Goal: Use online tool/utility: Utilize a website feature to perform a specific function

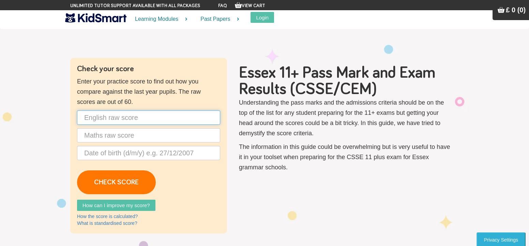
click at [134, 118] on input "text" at bounding box center [148, 117] width 143 height 14
click at [97, 134] on input "text" at bounding box center [148, 135] width 143 height 14
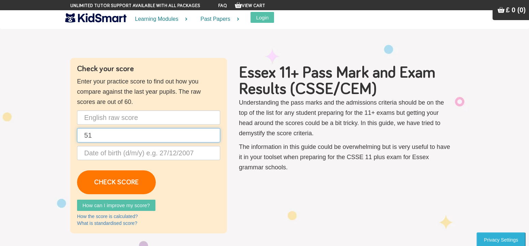
type input "51"
click at [103, 160] on p "51 CHECK SCORE" at bounding box center [148, 152] width 143 height 84
click at [102, 146] on input "text" at bounding box center [148, 153] width 143 height 14
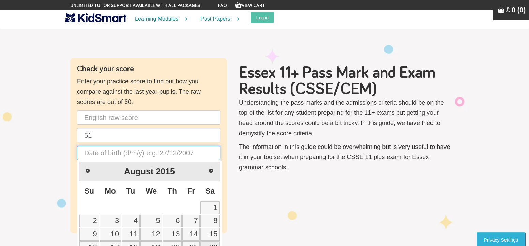
click at [100, 157] on input "text" at bounding box center [148, 153] width 143 height 14
click at [99, 157] on input "text" at bounding box center [148, 153] width 143 height 14
click at [83, 168] on link "Prev" at bounding box center [87, 170] width 15 height 15
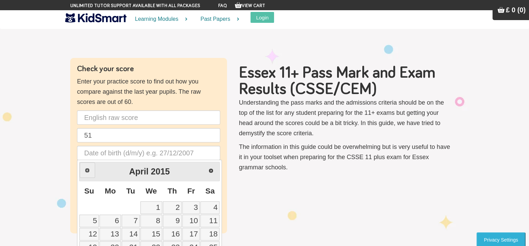
click at [85, 168] on span "Prev" at bounding box center [87, 170] width 5 height 5
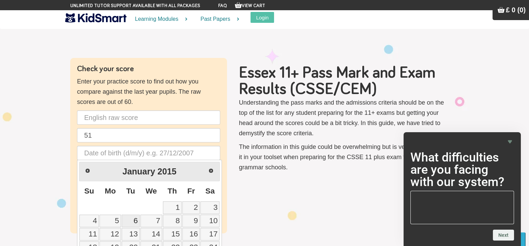
click at [128, 218] on link "6" at bounding box center [131, 221] width 18 height 13
type input "[DATE]"
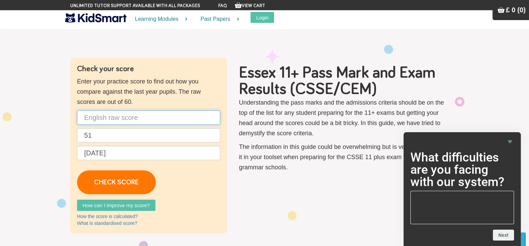
click at [108, 121] on input "text" at bounding box center [148, 117] width 143 height 14
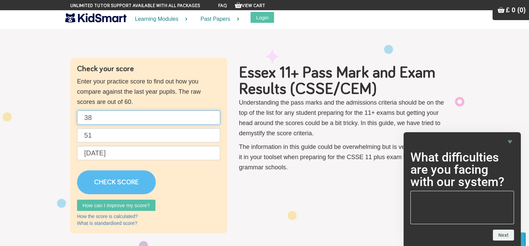
type input "38"
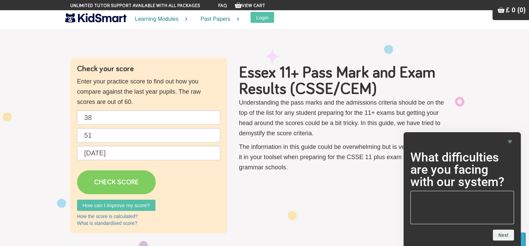
click at [122, 180] on link "CHECK SCORE" at bounding box center [116, 182] width 79 height 24
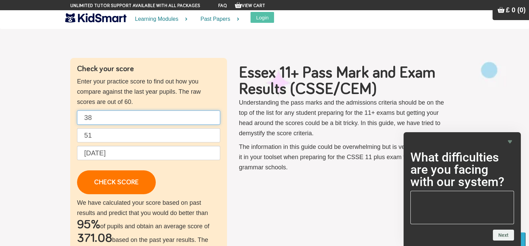
click at [96, 120] on input "38" at bounding box center [148, 117] width 143 height 14
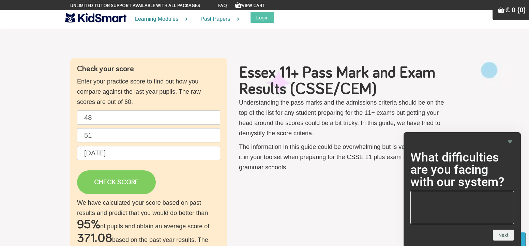
click at [105, 186] on link "CHECK SCORE" at bounding box center [116, 182] width 79 height 24
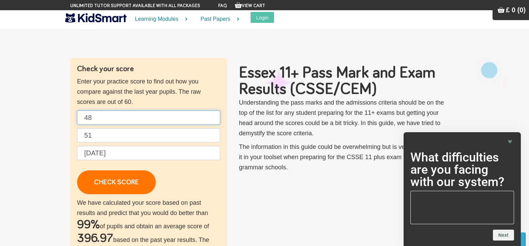
click at [109, 119] on input "48" at bounding box center [148, 117] width 143 height 14
type input "4"
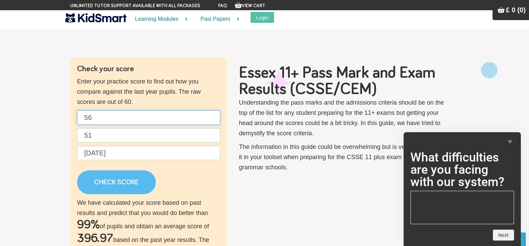
type input "56"
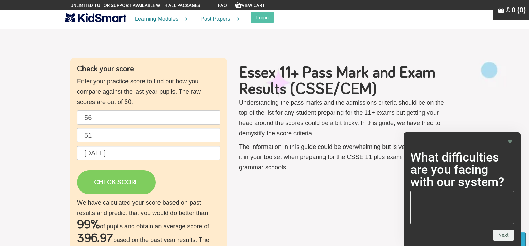
click at [137, 187] on link "CHECK SCORE" at bounding box center [116, 182] width 79 height 24
